Goal: Task Accomplishment & Management: Use online tool/utility

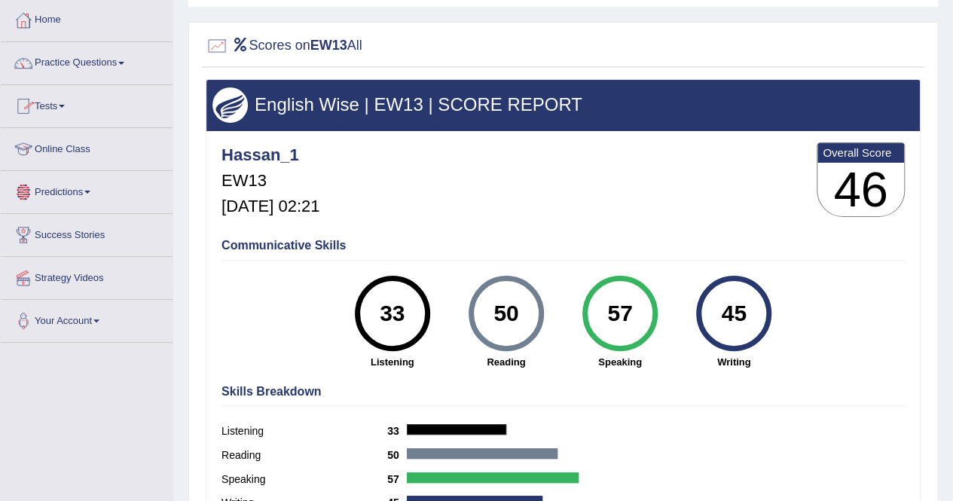
click at [93, 185] on link "Predictions" at bounding box center [87, 190] width 172 height 38
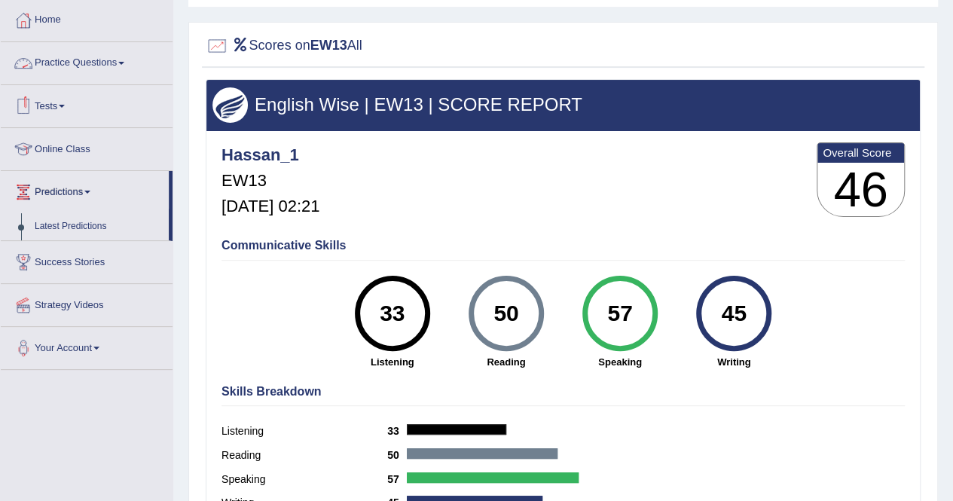
click at [67, 101] on link "Tests" at bounding box center [87, 104] width 172 height 38
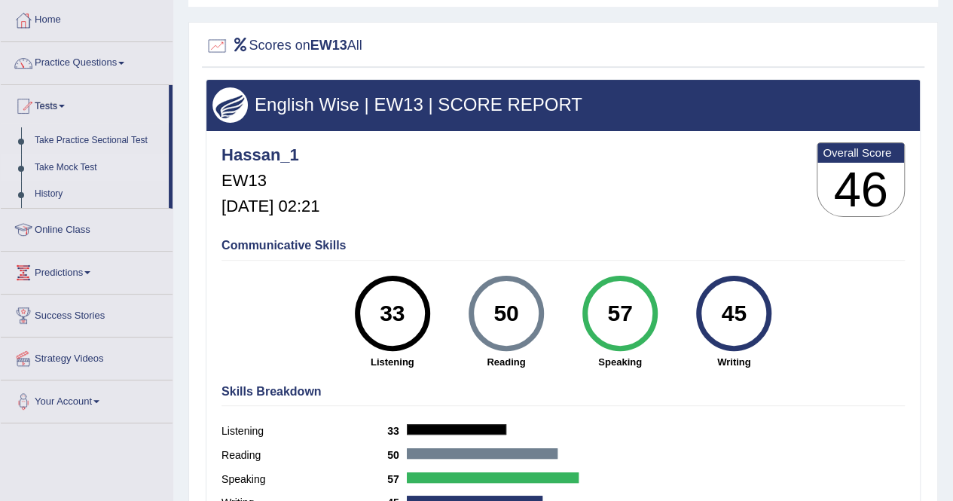
click at [64, 162] on link "Take Mock Test" at bounding box center [98, 167] width 141 height 27
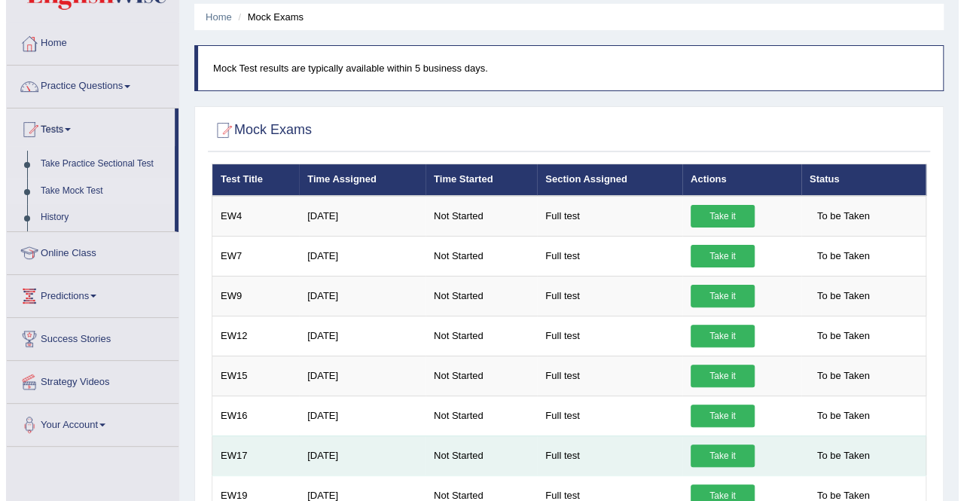
scroll to position [75, 0]
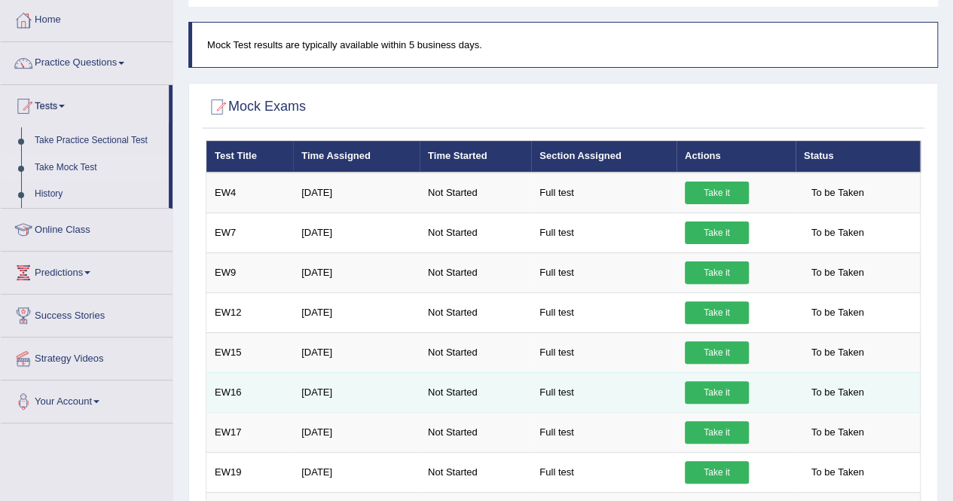
click at [711, 388] on link "Take it" at bounding box center [717, 392] width 64 height 23
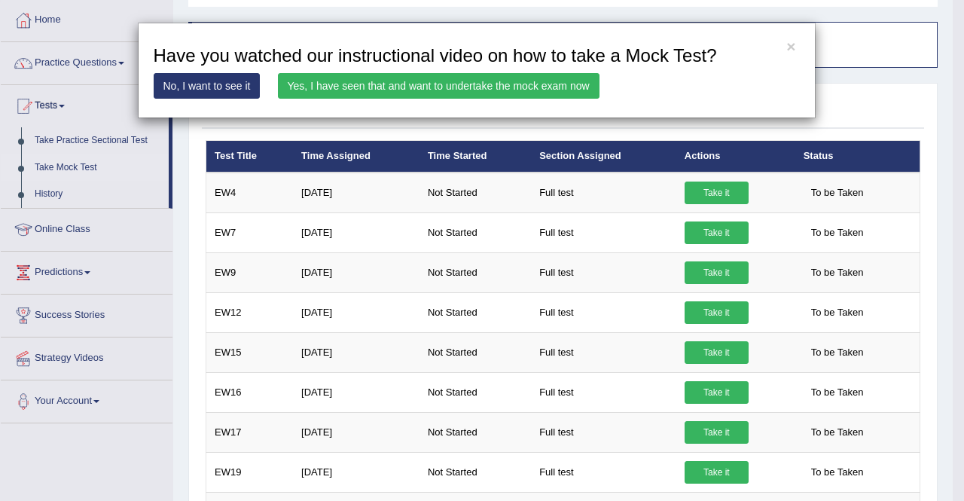
click at [474, 77] on link "Yes, I have seen that and want to undertake the mock exam now" at bounding box center [439, 86] width 322 height 26
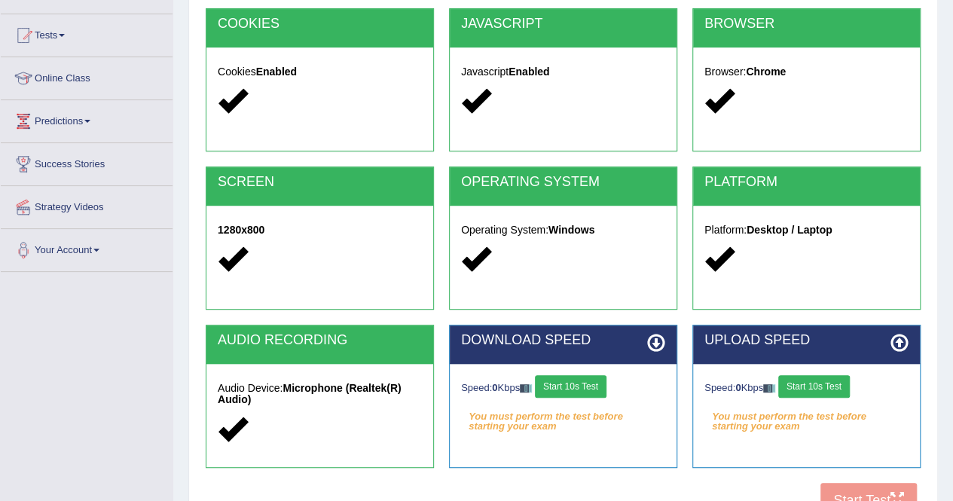
scroll to position [151, 0]
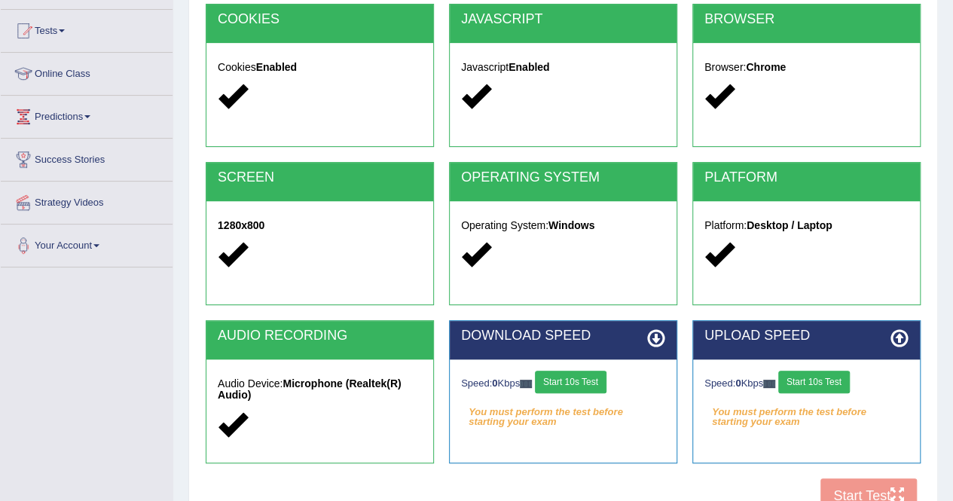
click at [574, 383] on button "Start 10s Test" at bounding box center [571, 382] width 72 height 23
click at [828, 371] on div "Speed: 0 Kbps Start 10s Test" at bounding box center [806, 384] width 204 height 26
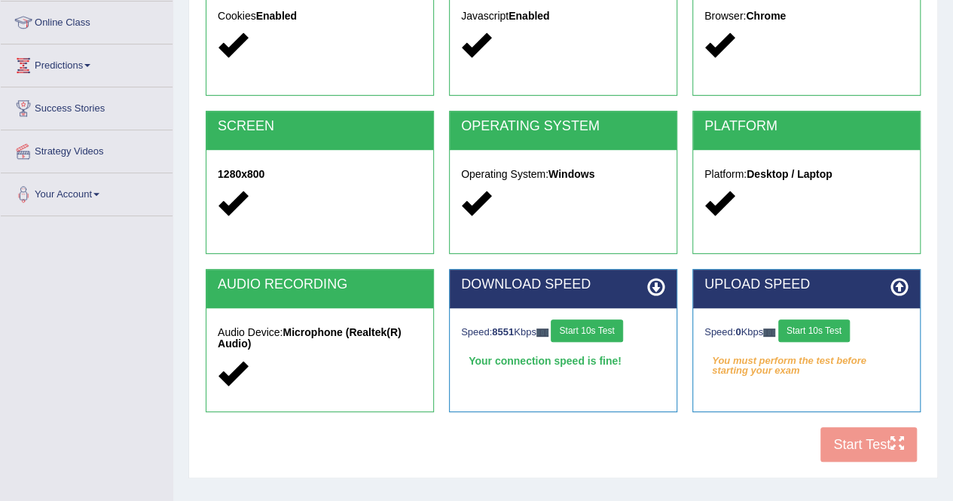
scroll to position [226, 0]
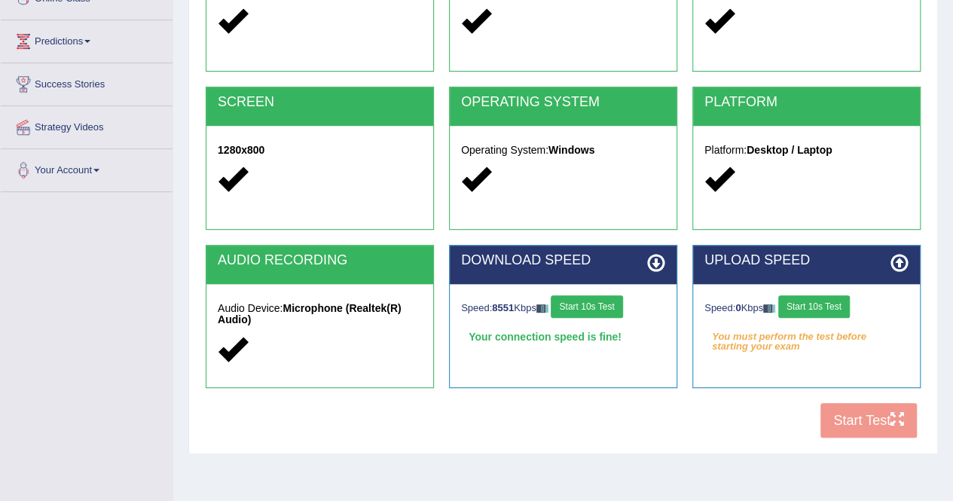
click at [832, 307] on button "Start 10s Test" at bounding box center [814, 306] width 72 height 23
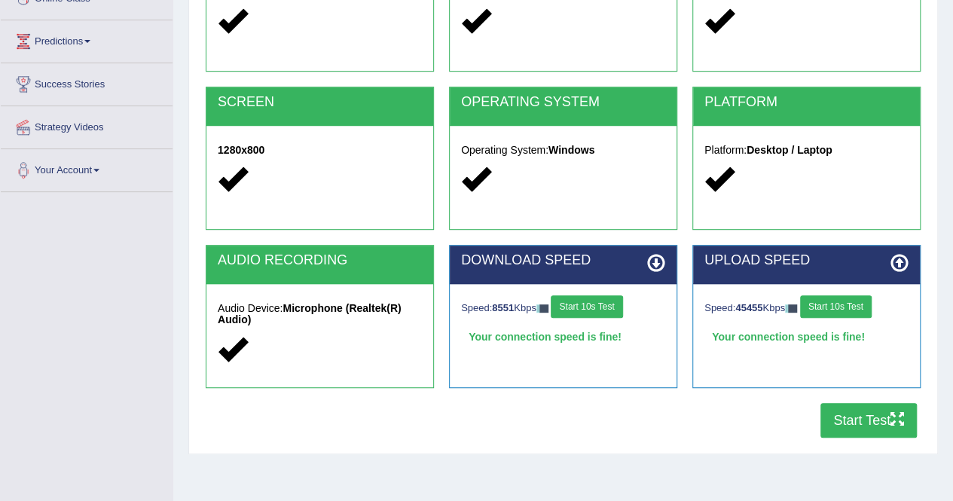
drag, startPoint x: 847, startPoint y: 423, endPoint x: 853, endPoint y: 409, distance: 14.8
click at [851, 410] on button "Start Test" at bounding box center [868, 420] width 96 height 35
